Goal: Entertainment & Leisure: Consume media (video, audio)

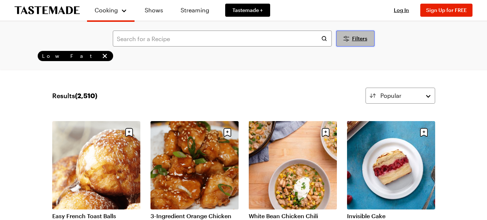
click at [356, 41] on span "Filters" at bounding box center [359, 38] width 15 height 7
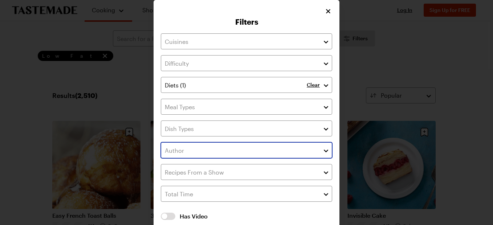
click at [323, 152] on button "button" at bounding box center [326, 150] width 7 height 9
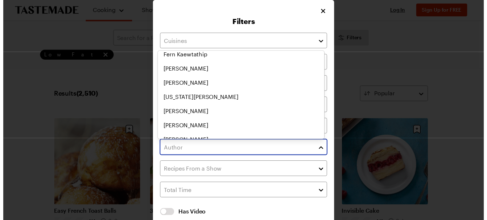
scroll to position [1125, 0]
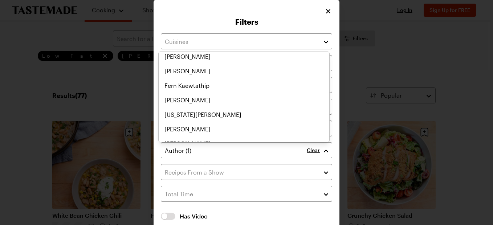
click at [325, 170] on div "Clear Clear Has Video Has Video Clear All Filters Apply Filters" at bounding box center [246, 139] width 171 height 213
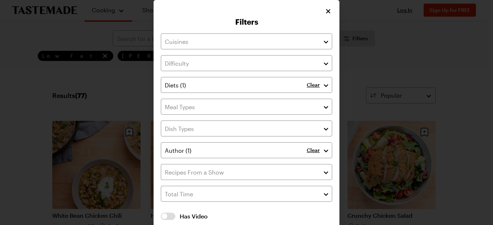
click at [470, 84] on div at bounding box center [246, 112] width 493 height 225
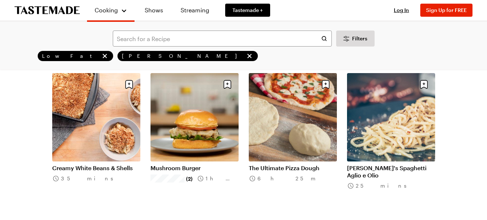
scroll to position [653, 0]
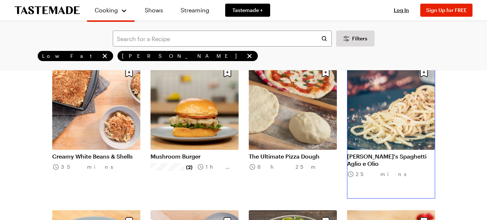
click at [377, 152] on link "[PERSON_NAME]'s Spaghetti Aglio e Olio" at bounding box center [391, 159] width 88 height 15
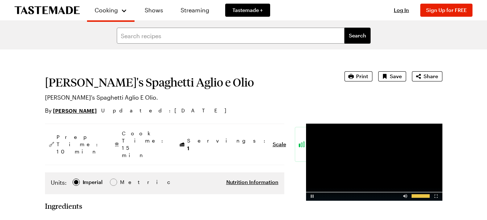
scroll to position [36, 0]
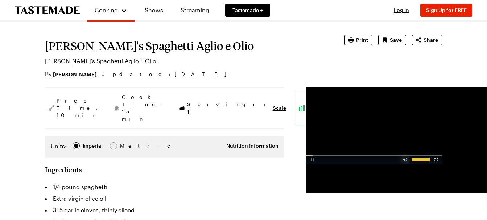
click at [405, 161] on div "Video Player" at bounding box center [405, 157] width 13 height 7
click at [406, 161] on div "Video Player" at bounding box center [405, 157] width 13 height 7
click at [417, 161] on div "Video Player" at bounding box center [421, 159] width 18 height 4
click at [415, 161] on div "Video Player" at bounding box center [414, 159] width 5 height 4
